Goal: Task Accomplishment & Management: Manage account settings

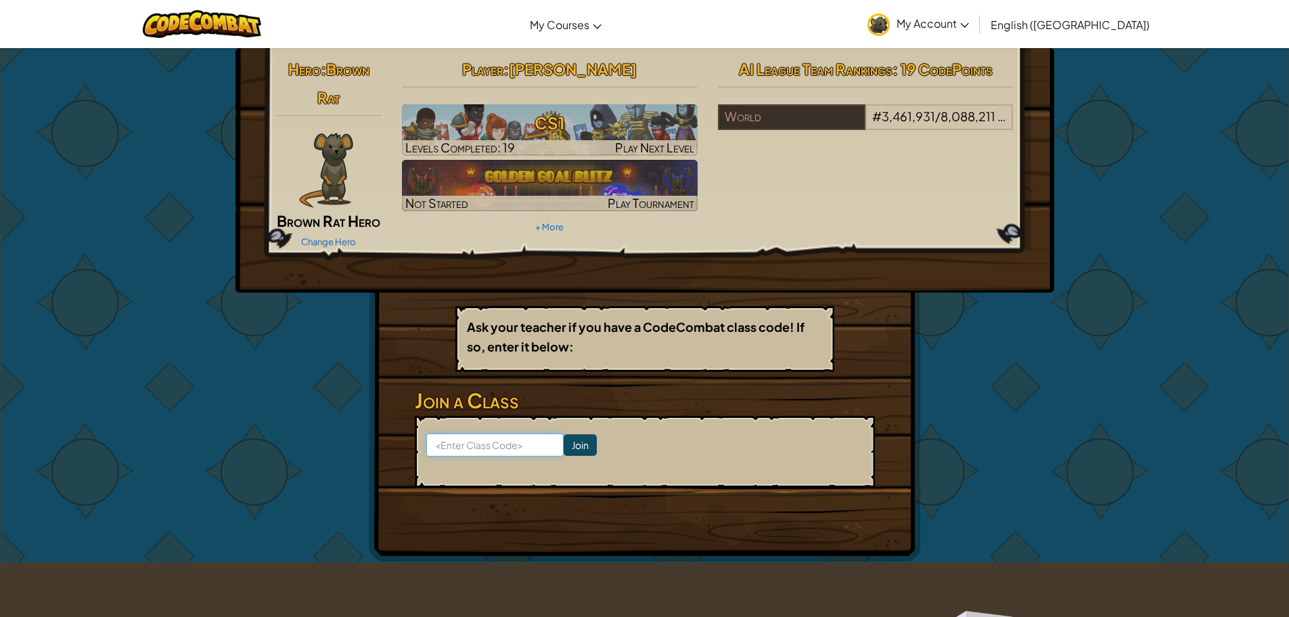
click at [506, 441] on input at bounding box center [494, 444] width 137 height 23
type input "CoolRainDesk"
click input "Join" at bounding box center [580, 445] width 33 height 22
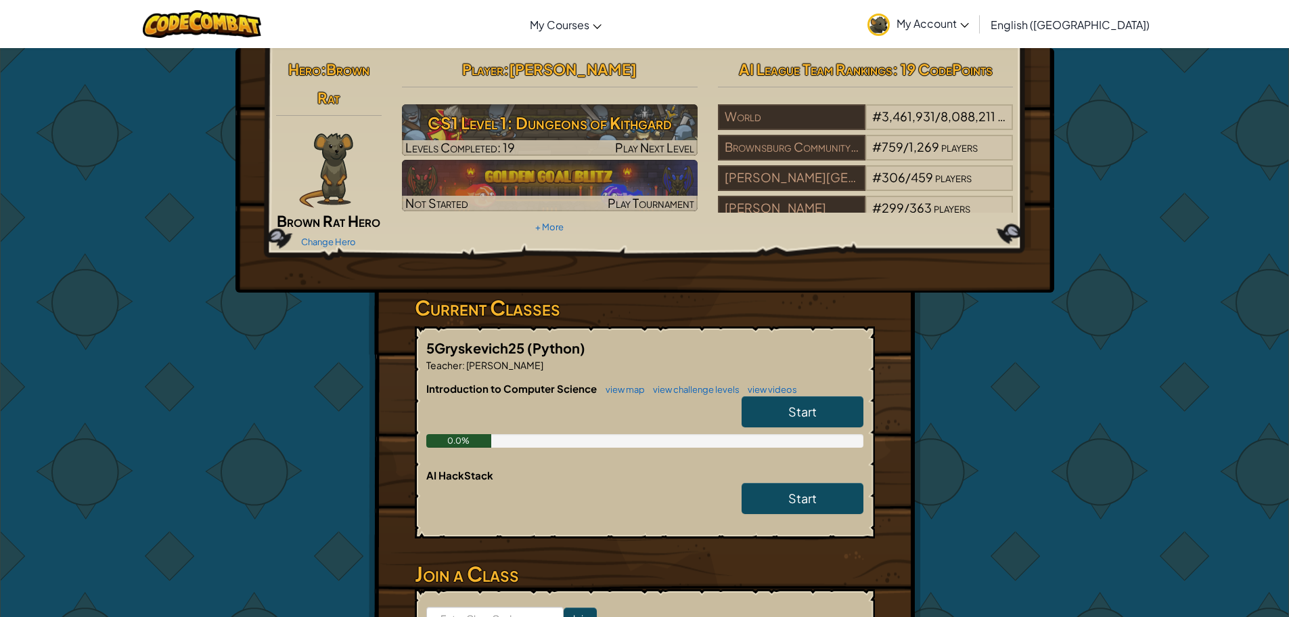
click at [969, 24] on span "My Account" at bounding box center [933, 23] width 72 height 14
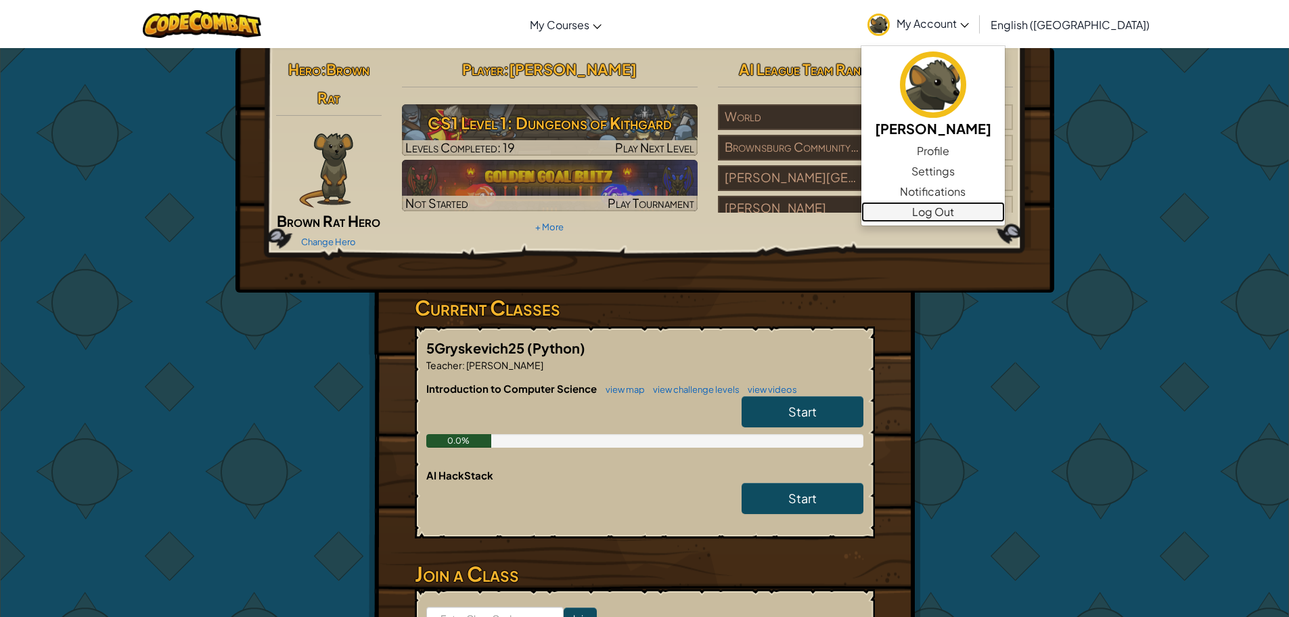
click at [994, 214] on link "Log Out" at bounding box center [932, 212] width 143 height 20
